Goal: Information Seeking & Learning: Learn about a topic

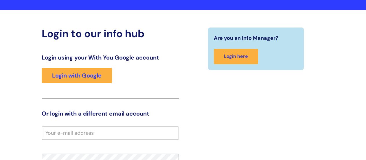
scroll to position [50, 0]
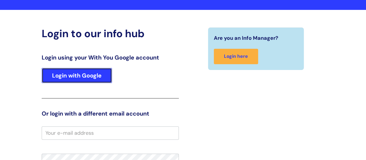
click at [79, 75] on link "Login with Google" at bounding box center [77, 75] width 70 height 15
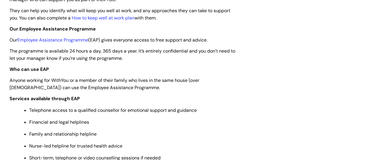
scroll to position [204, 0]
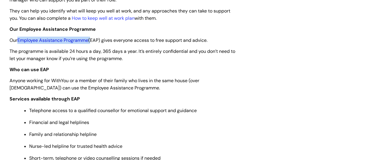
drag, startPoint x: 91, startPoint y: 40, endPoint x: 19, endPoint y: 40, distance: 72.4
click at [19, 40] on span "Our Employee Assistance Programme (EAP) gives everyone access to free support a…" at bounding box center [109, 40] width 198 height 6
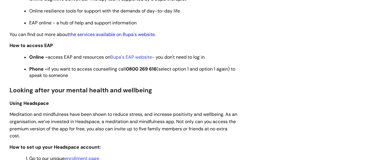
scroll to position [375, 0]
drag, startPoint x: 155, startPoint y: 56, endPoint x: 110, endPoint y: 59, distance: 44.9
click at [110, 59] on span "Online - access EAP and resources on Bupa's EAP website - you don't need to log…" at bounding box center [117, 57] width 176 height 6
